Goal: Task Accomplishment & Management: Manage account settings

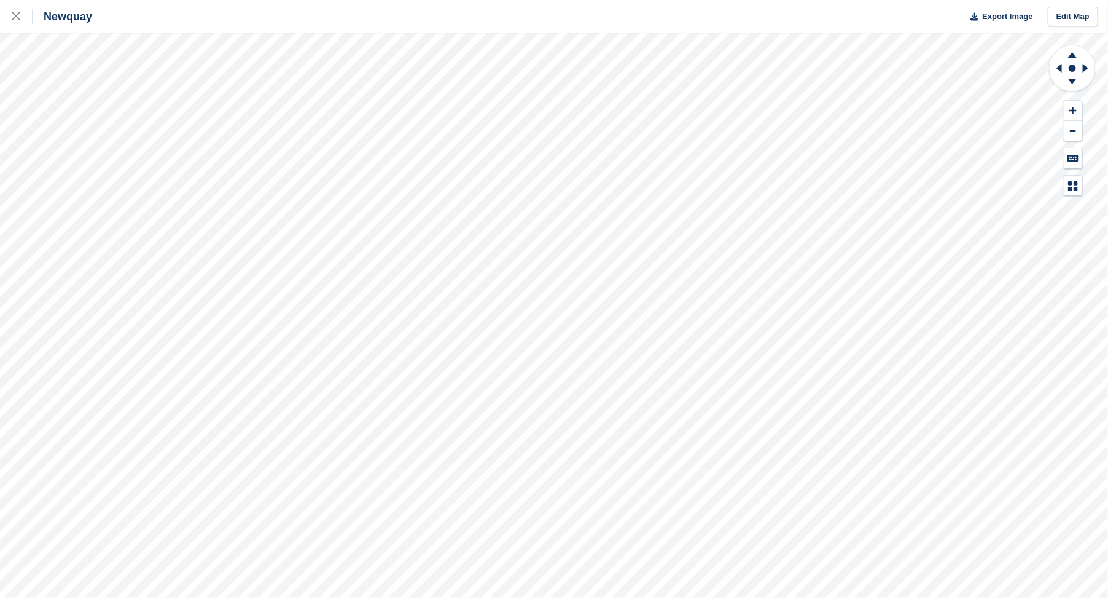
click at [0, 121] on html "Newquay Export Image Edit Map" at bounding box center [554, 299] width 1108 height 598
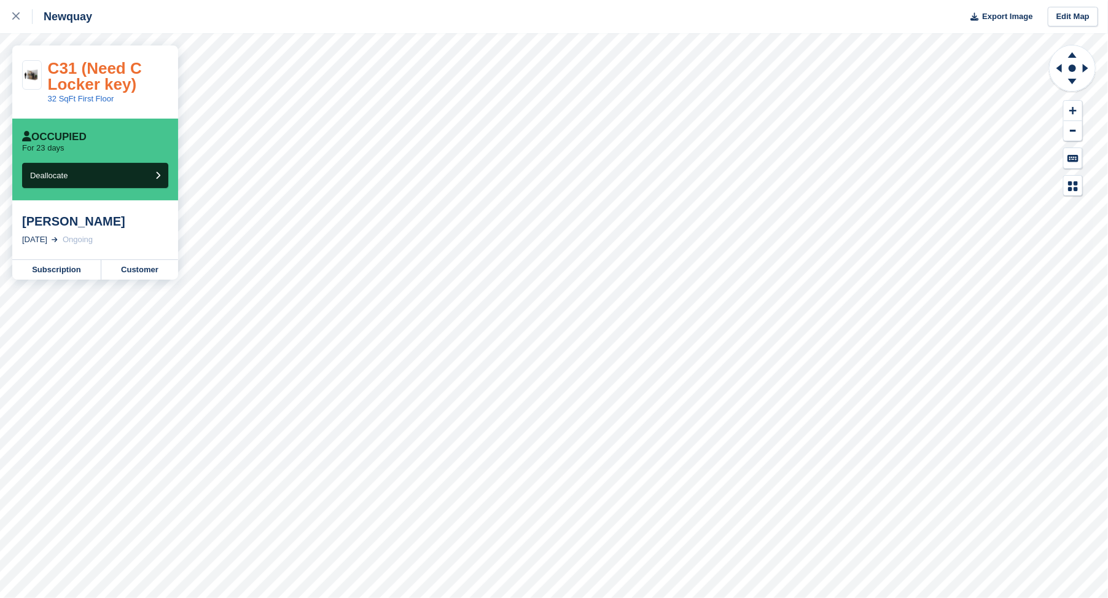
click at [70, 66] on link "C31 (Need C Locker key)" at bounding box center [95, 76] width 94 height 34
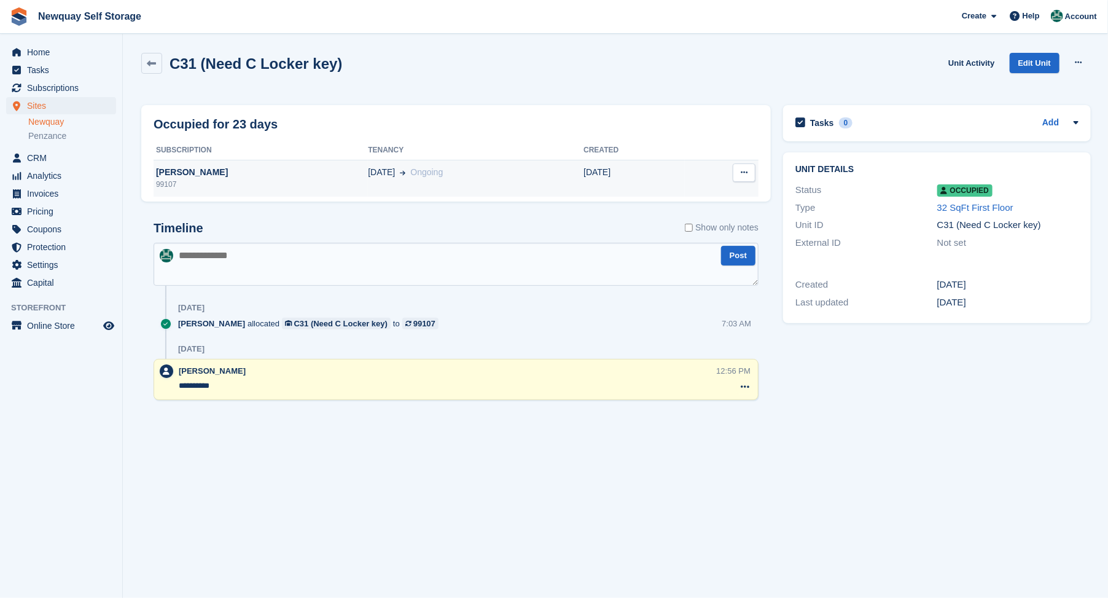
click at [180, 173] on div "Charlotte Peers" at bounding box center [261, 172] width 214 height 13
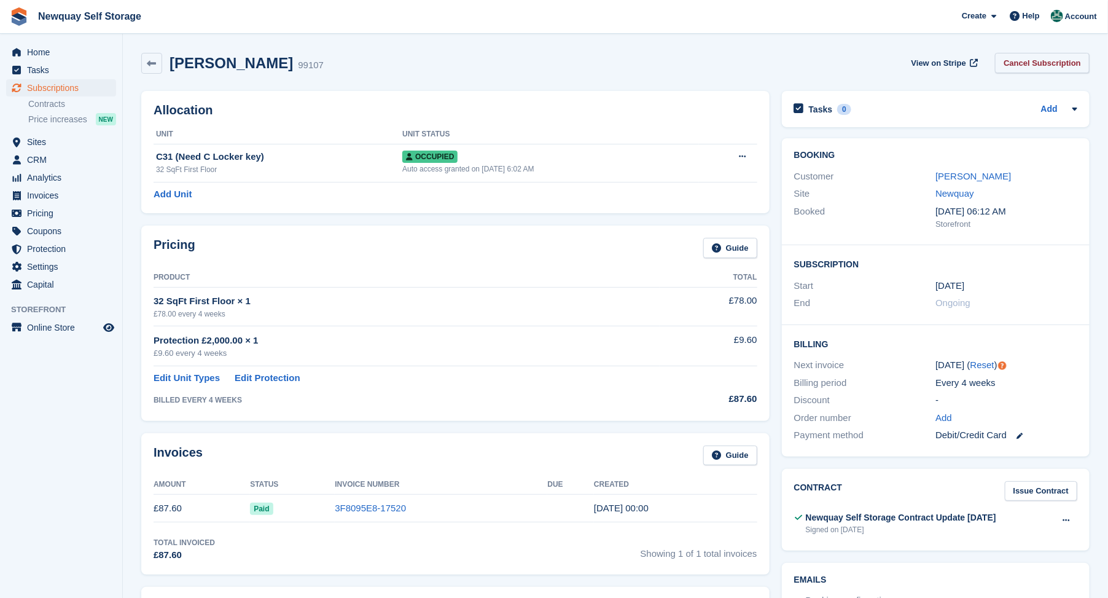
click at [1036, 61] on link "Cancel Subscription" at bounding box center [1042, 63] width 95 height 20
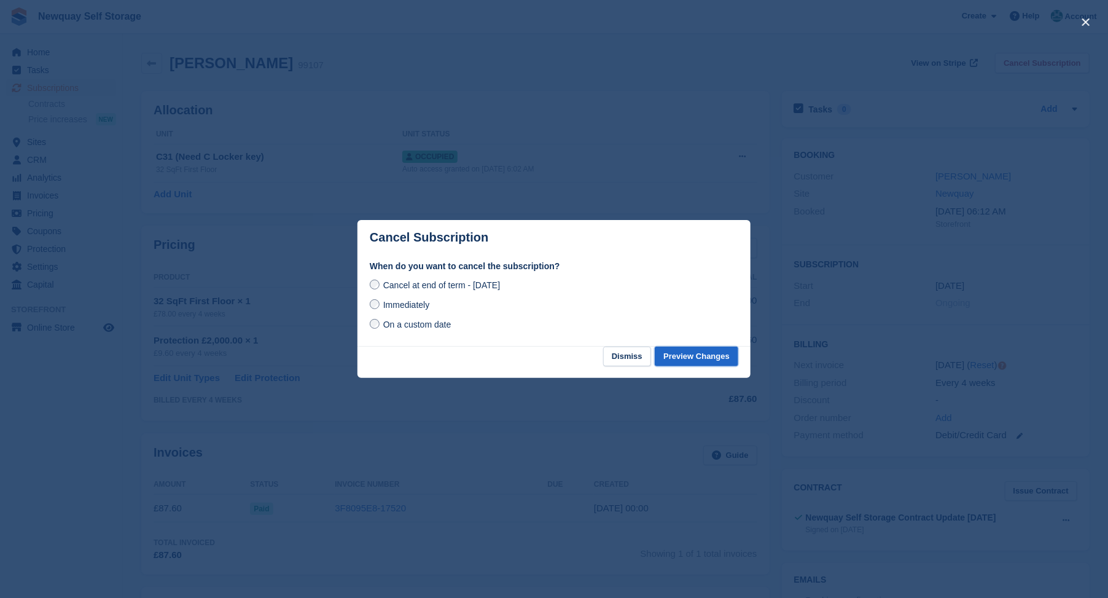
click at [702, 356] on button "Preview Changes" at bounding box center [697, 356] width 84 height 20
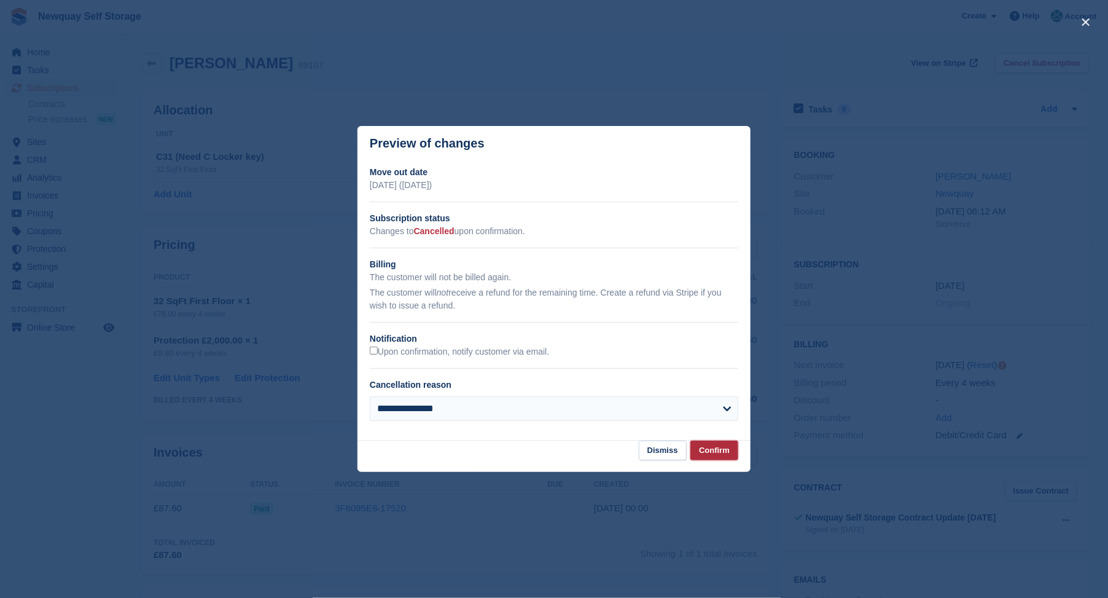
click at [705, 449] on button "Confirm" at bounding box center [714, 450] width 48 height 20
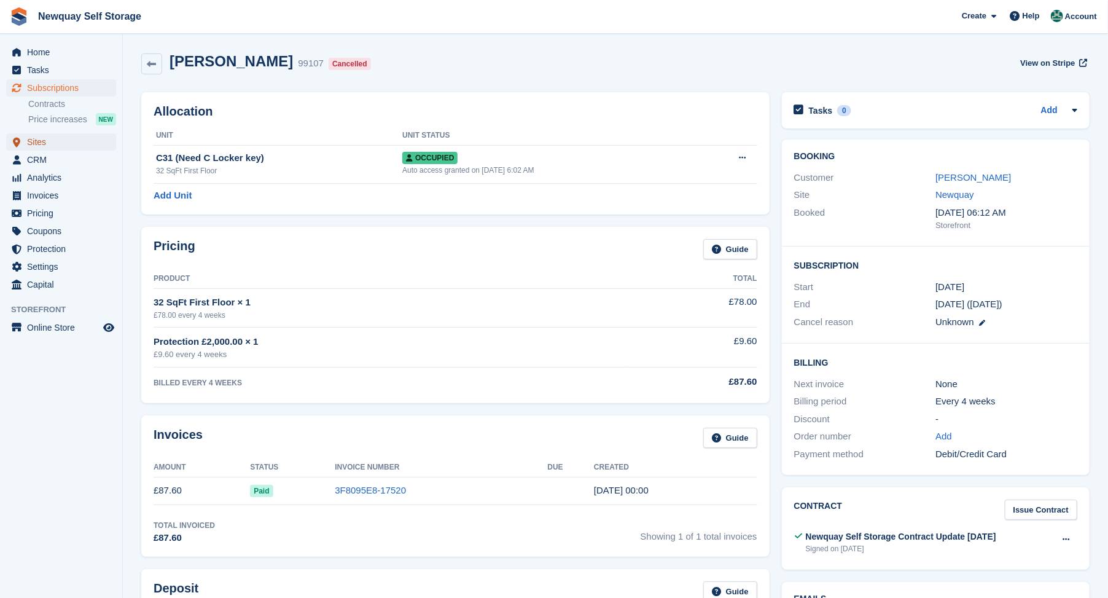
click at [34, 142] on span "Sites" at bounding box center [64, 141] width 74 height 17
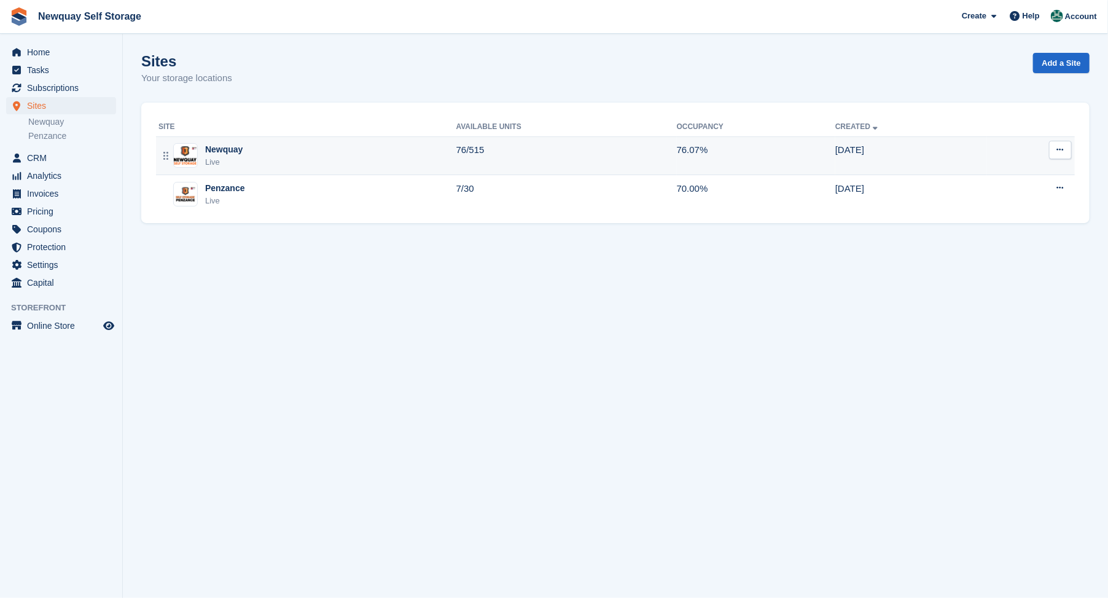
click at [216, 149] on div "Newquay" at bounding box center [223, 149] width 37 height 13
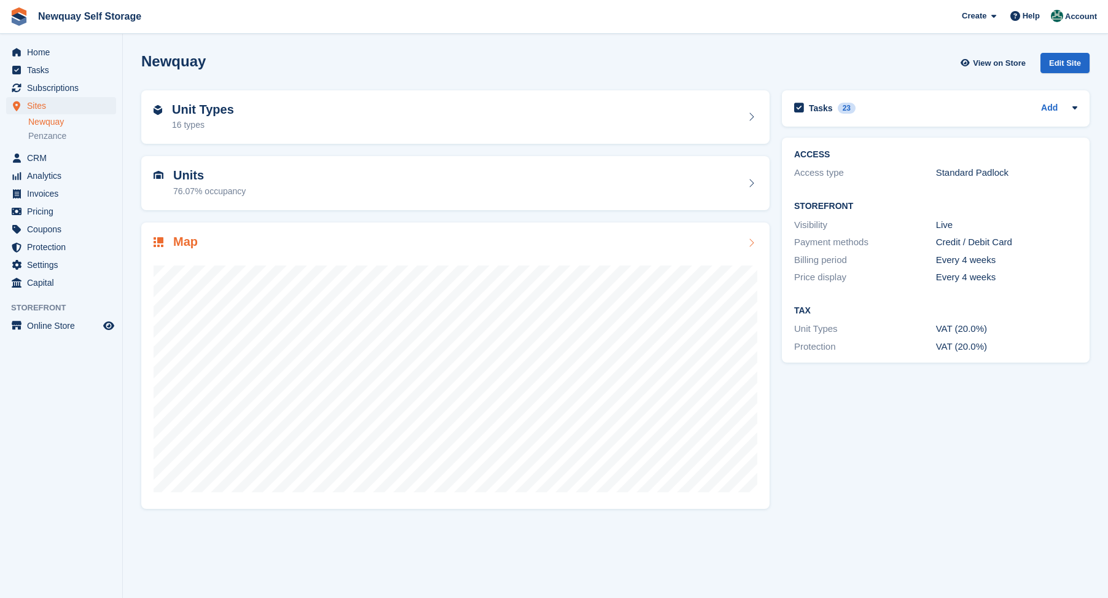
click at [181, 241] on h2 "Map" at bounding box center [185, 242] width 25 height 14
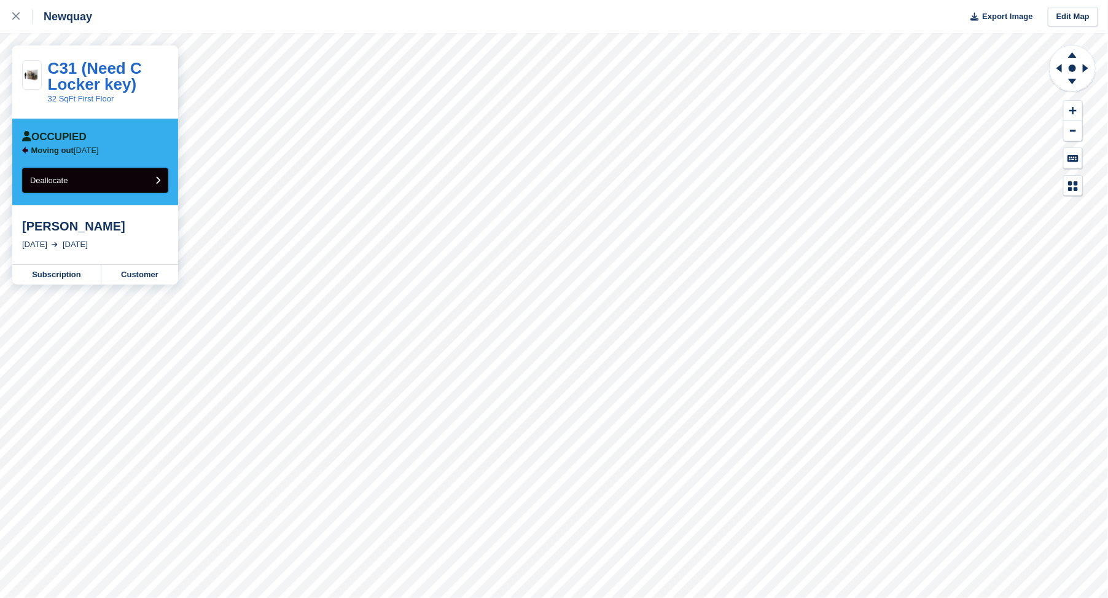
click at [51, 176] on span "Deallocate" at bounding box center [48, 180] width 37 height 9
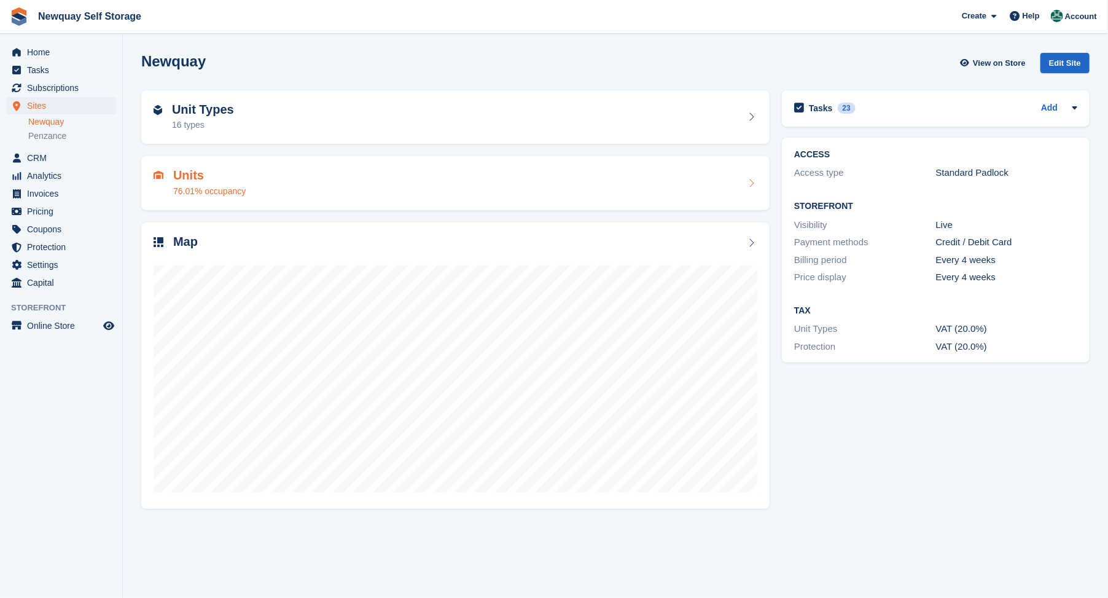
click at [189, 176] on h2 "Units" at bounding box center [209, 175] width 72 height 14
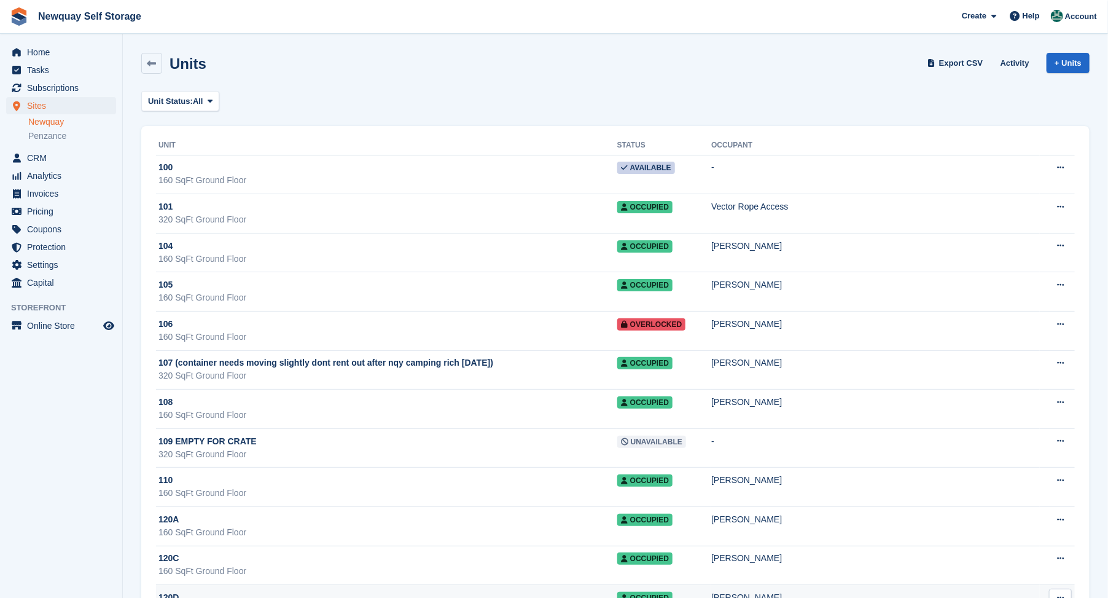
click at [305, 587] on td "120D 160 SqFt Ground Floor" at bounding box center [386, 604] width 461 height 39
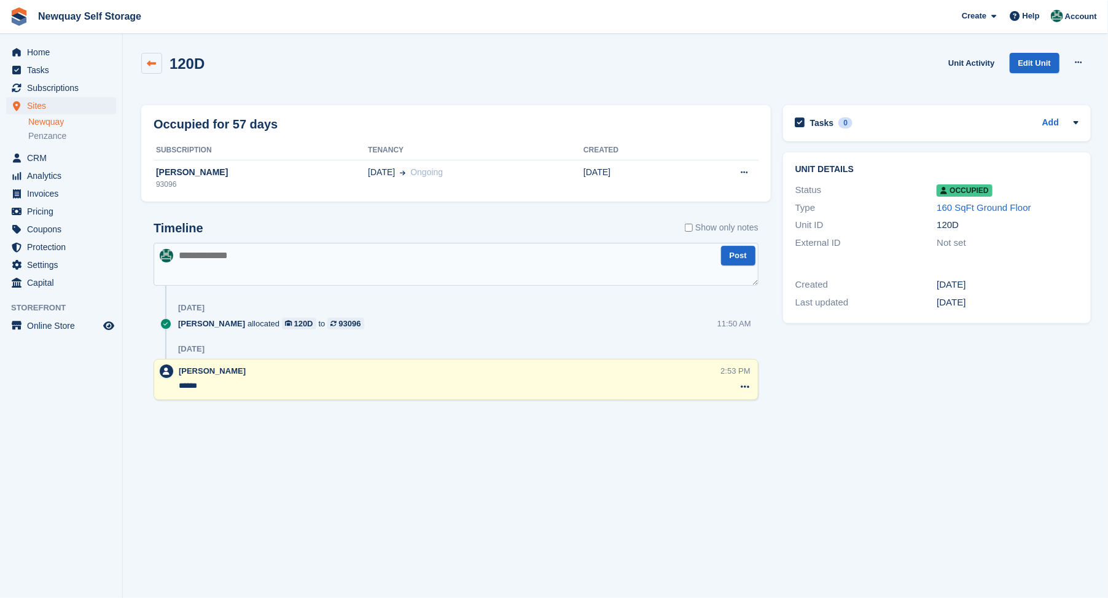
click at [154, 62] on icon at bounding box center [151, 63] width 9 height 9
